Goal: Information Seeking & Learning: Learn about a topic

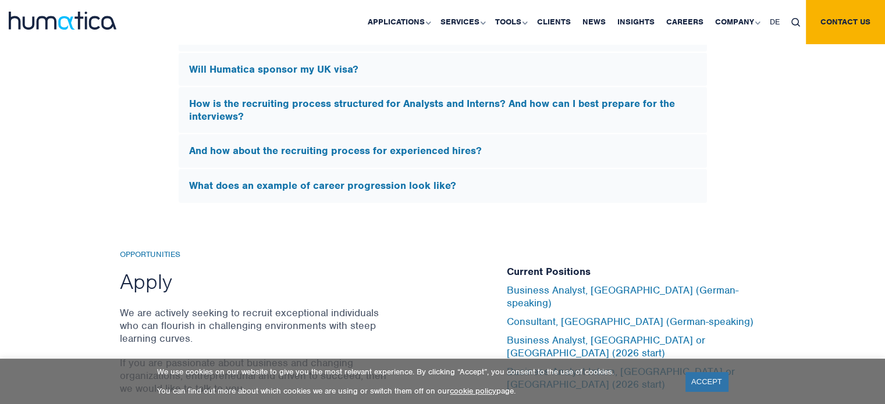
scroll to position [3682, 0]
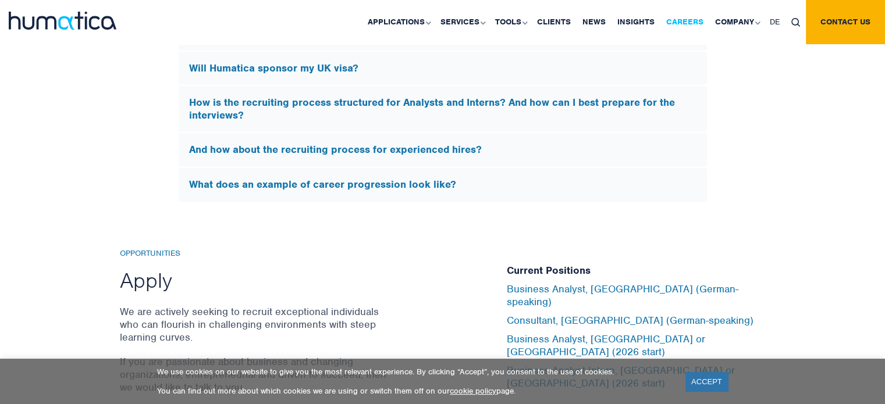
click at [672, 24] on link "Careers" at bounding box center [684, 22] width 49 height 44
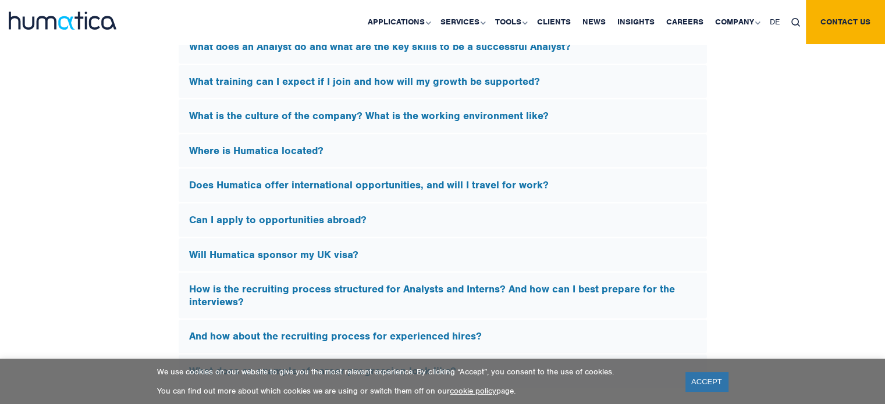
scroll to position [3586, 0]
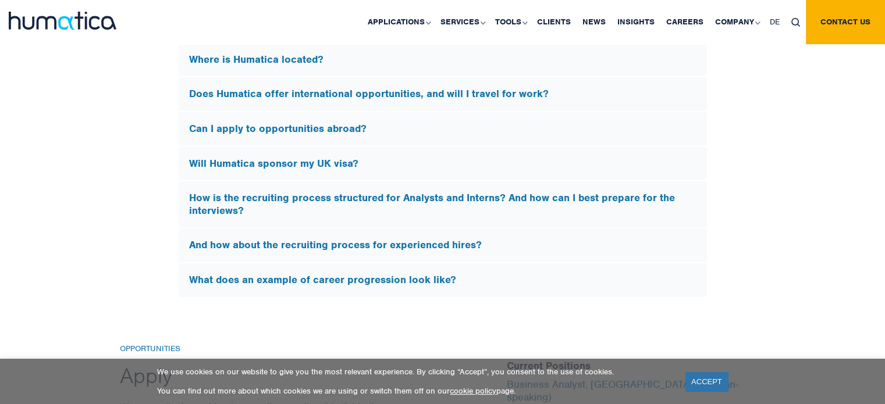
click at [557, 200] on h5 "How is the recruiting process structured for Analysts and Interns? And how can …" at bounding box center [442, 204] width 507 height 25
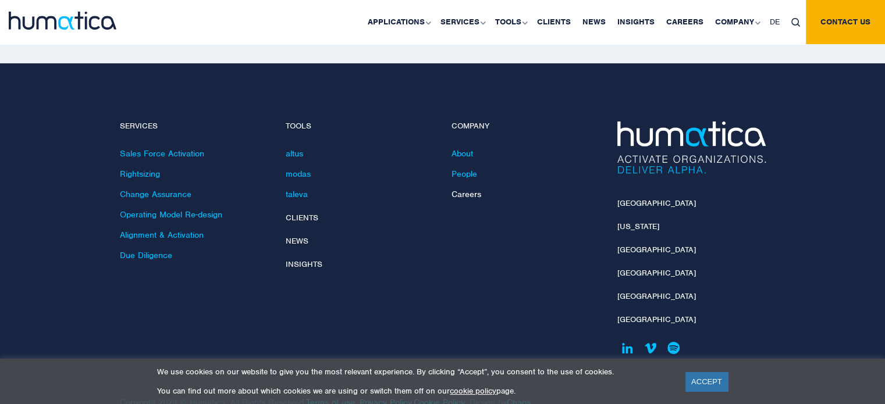
scroll to position [4229, 0]
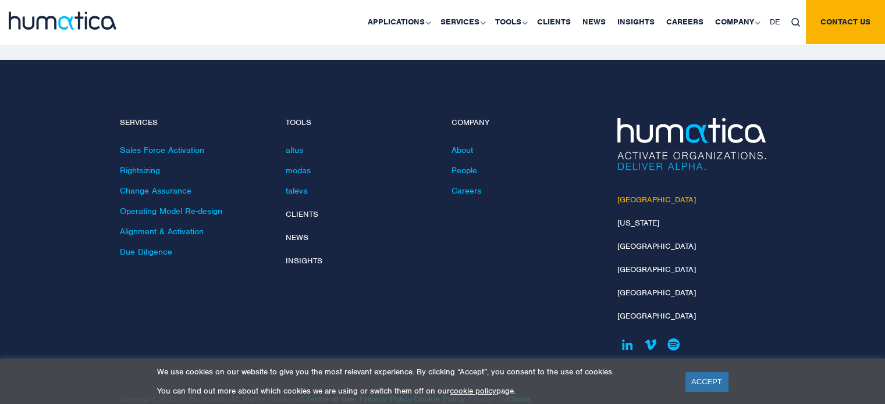
click at [631, 195] on link "[GEOGRAPHIC_DATA]" at bounding box center [656, 200] width 79 height 10
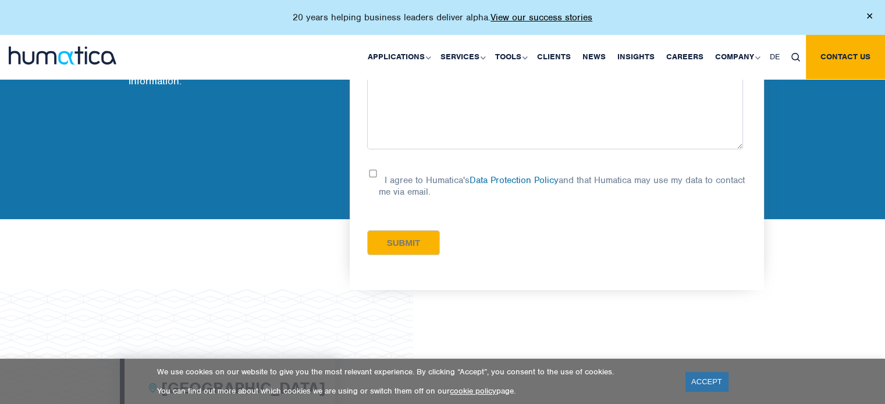
scroll to position [34, 0]
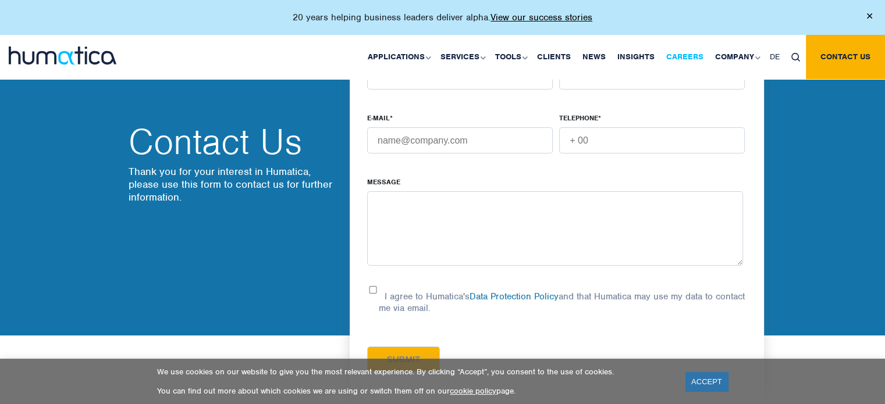
click at [688, 55] on link "Careers" at bounding box center [684, 57] width 49 height 44
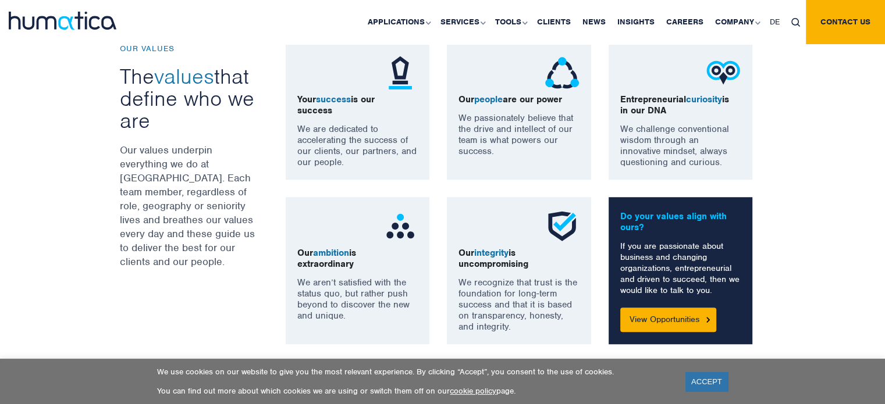
scroll to position [947, 0]
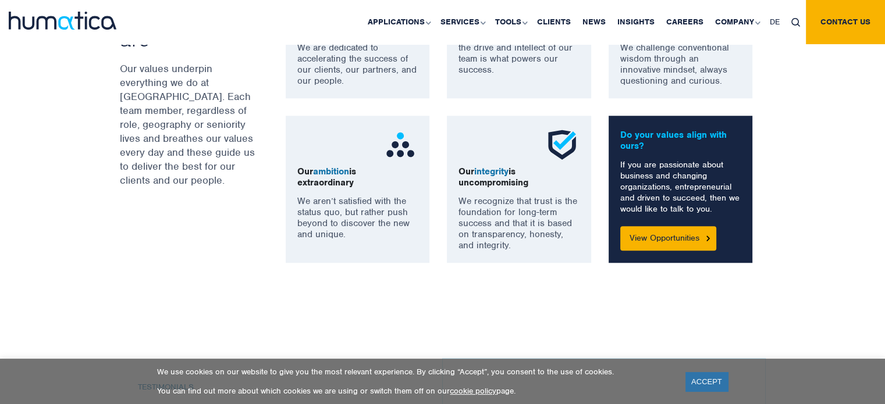
click at [643, 225] on div "Do your values align with ours? If you are passionate about business and changi…" at bounding box center [681, 189] width 144 height 147
click at [647, 236] on link "View Opportunities" at bounding box center [668, 238] width 96 height 24
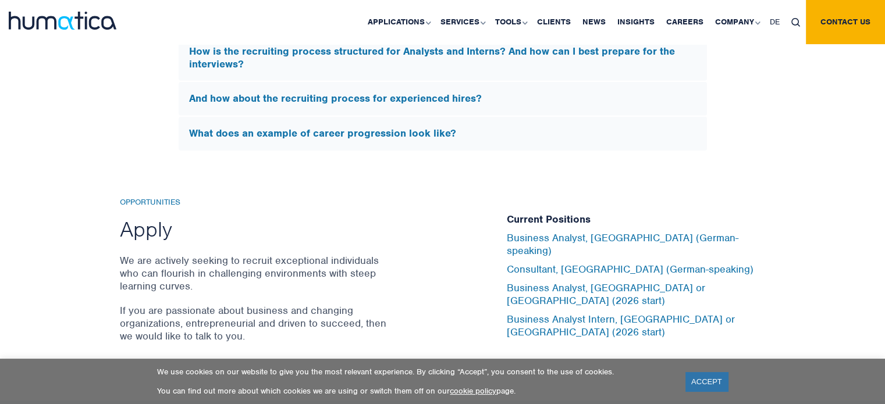
scroll to position [3752, 0]
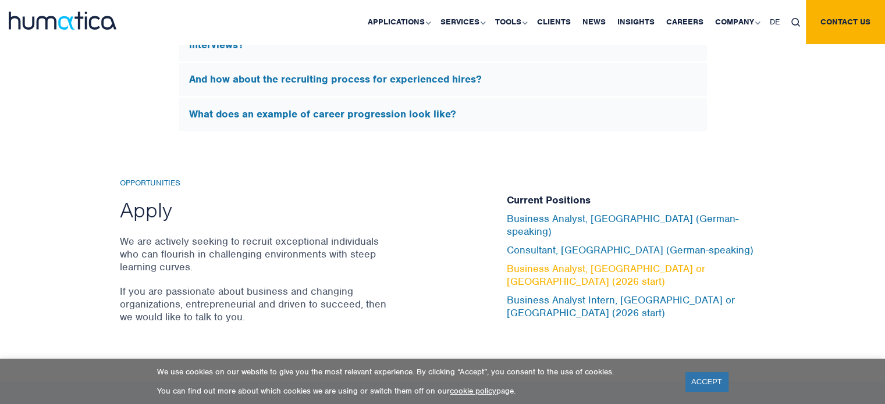
click at [580, 269] on link "Business Analyst, London or Munich (2026 start)" at bounding box center [606, 275] width 198 height 26
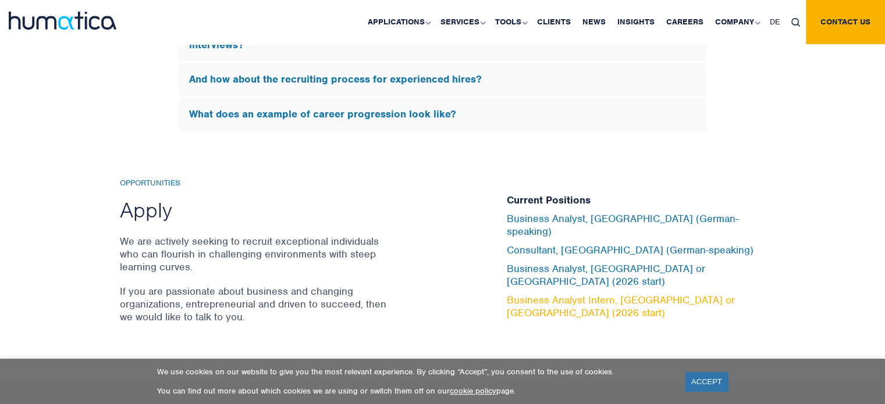
click at [607, 294] on link "Business Analyst Intern, London or Munich (2026 start)" at bounding box center [621, 307] width 228 height 26
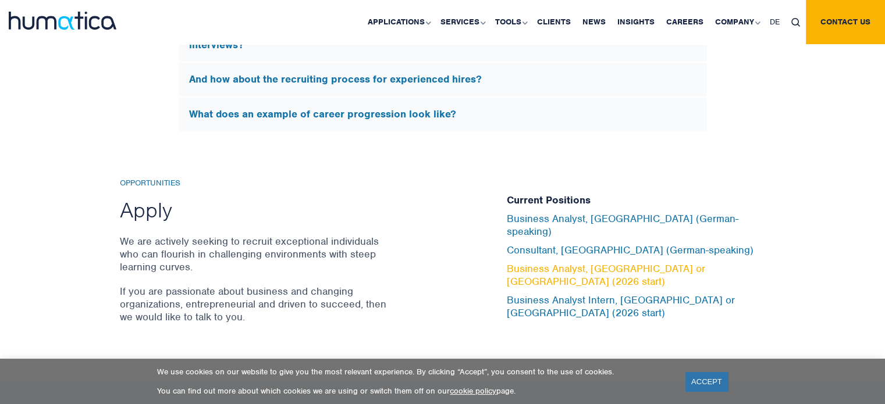
click at [566, 271] on link "Business Analyst, London or Munich (2026 start)" at bounding box center [606, 275] width 198 height 26
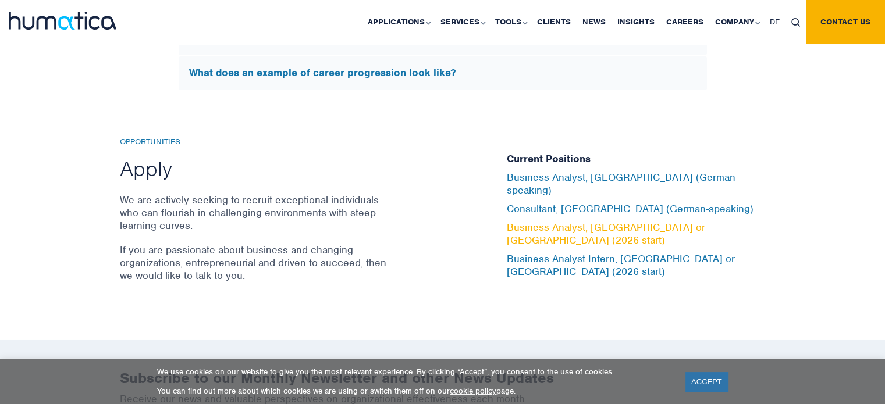
scroll to position [3798, 0]
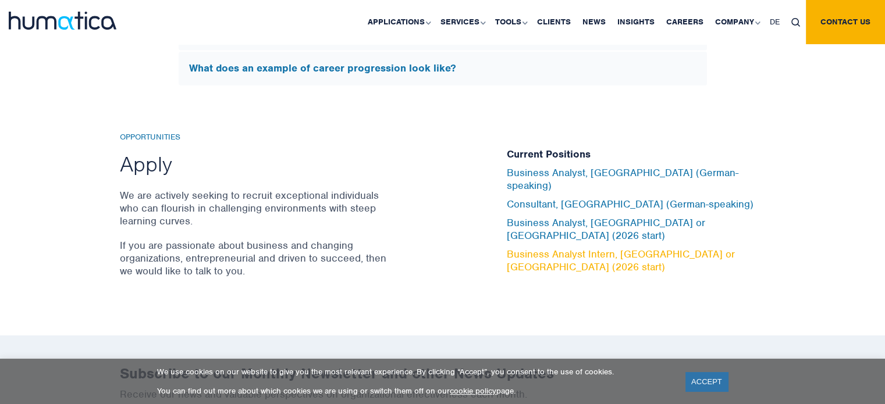
click at [583, 248] on link "Business Analyst Intern, London or Munich (2026 start)" at bounding box center [621, 261] width 228 height 26
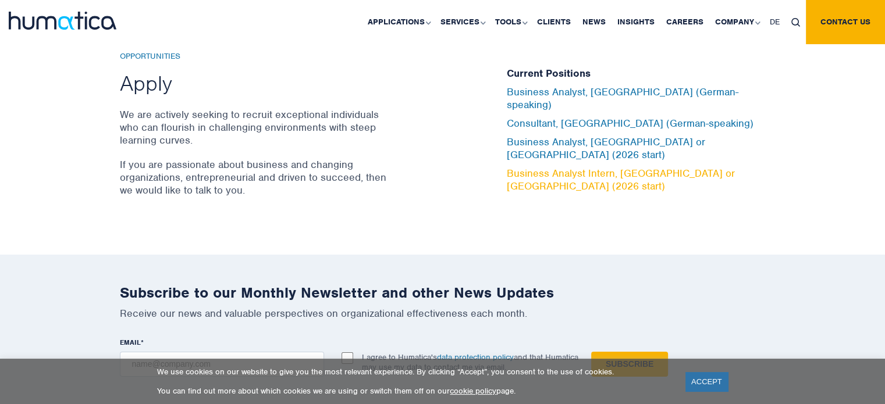
scroll to position [3880, 0]
click at [593, 166] on link "Business Analyst Intern, London or Munich (2026 start)" at bounding box center [621, 179] width 228 height 26
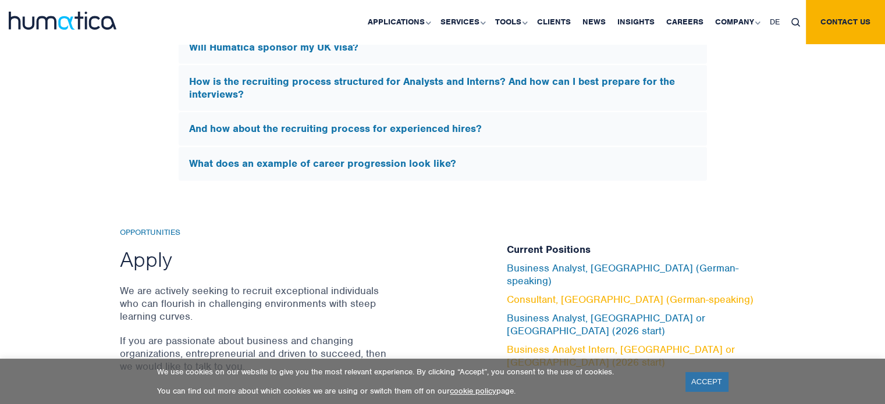
scroll to position [3766, 0]
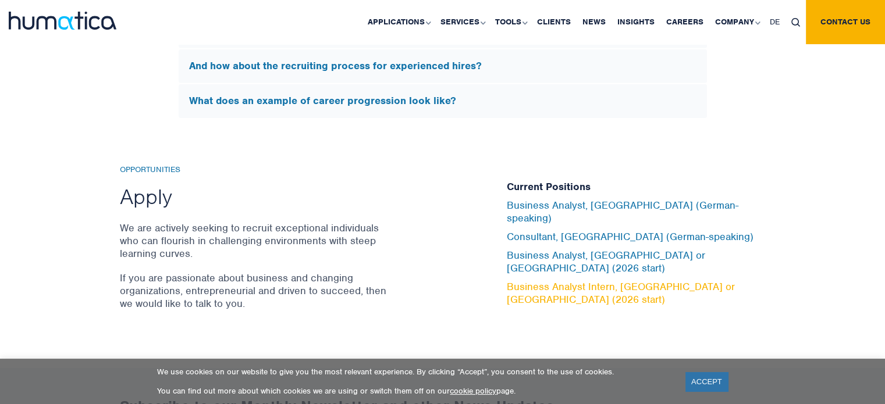
click at [626, 280] on link "Business Analyst Intern, London or Munich (2026 start)" at bounding box center [621, 293] width 228 height 26
